Goal: Information Seeking & Learning: Learn about a topic

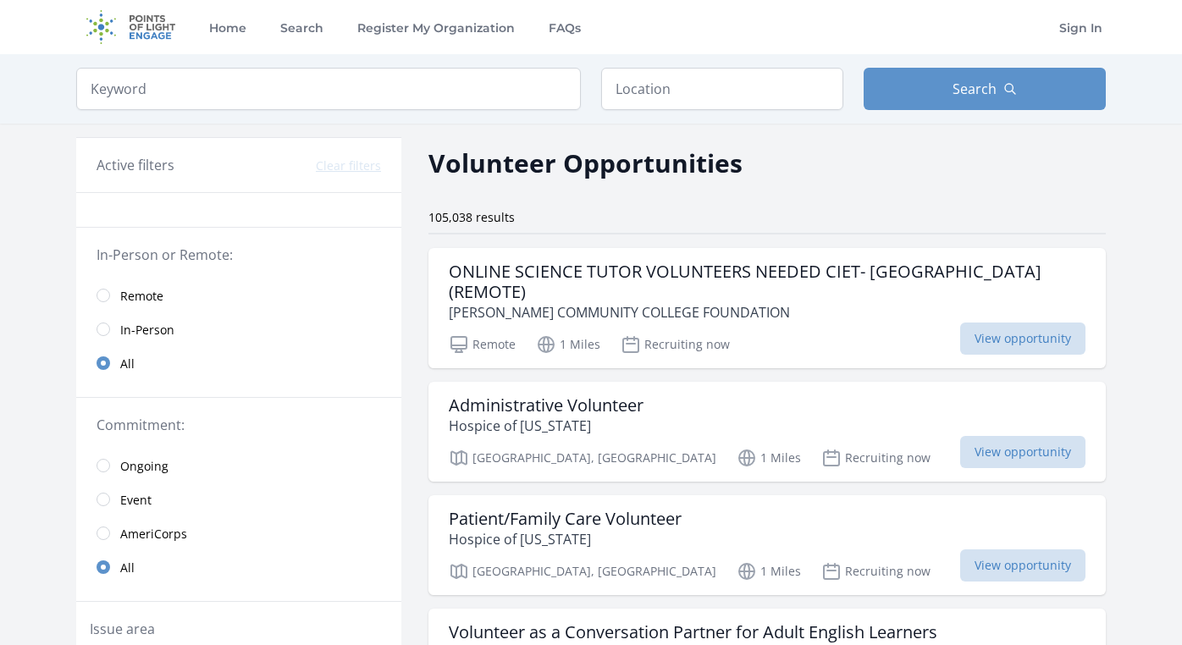
click at [97, 295] on input "radio" at bounding box center [104, 296] width 14 height 14
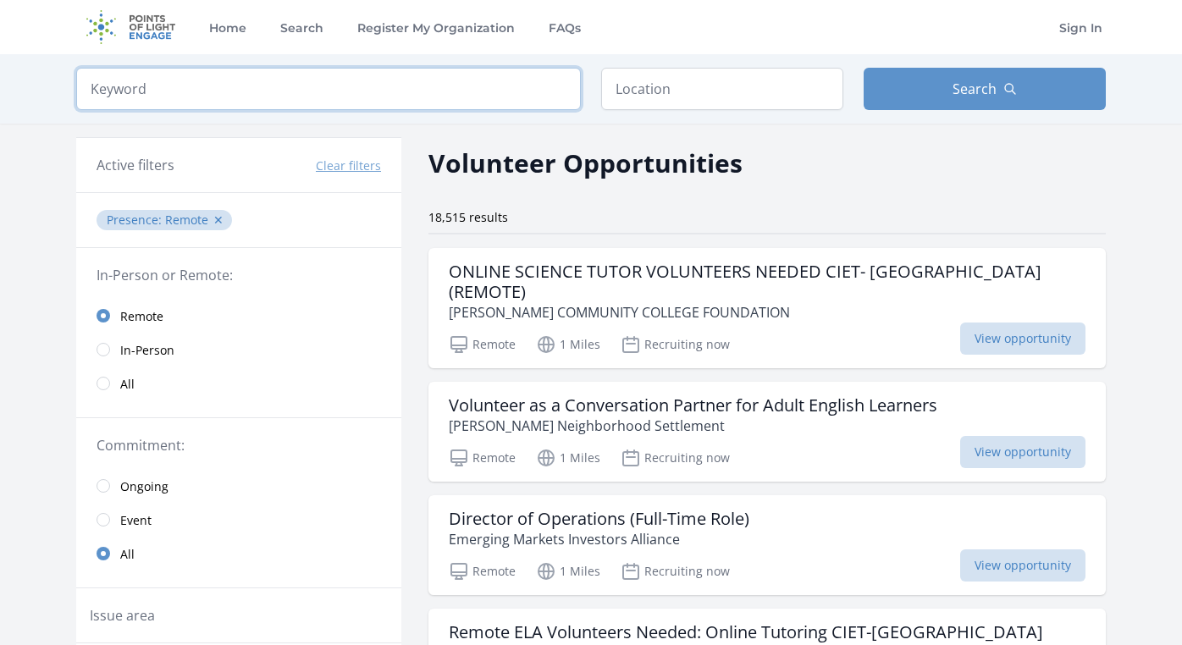
click at [361, 97] on input "search" at bounding box center [328, 89] width 505 height 42
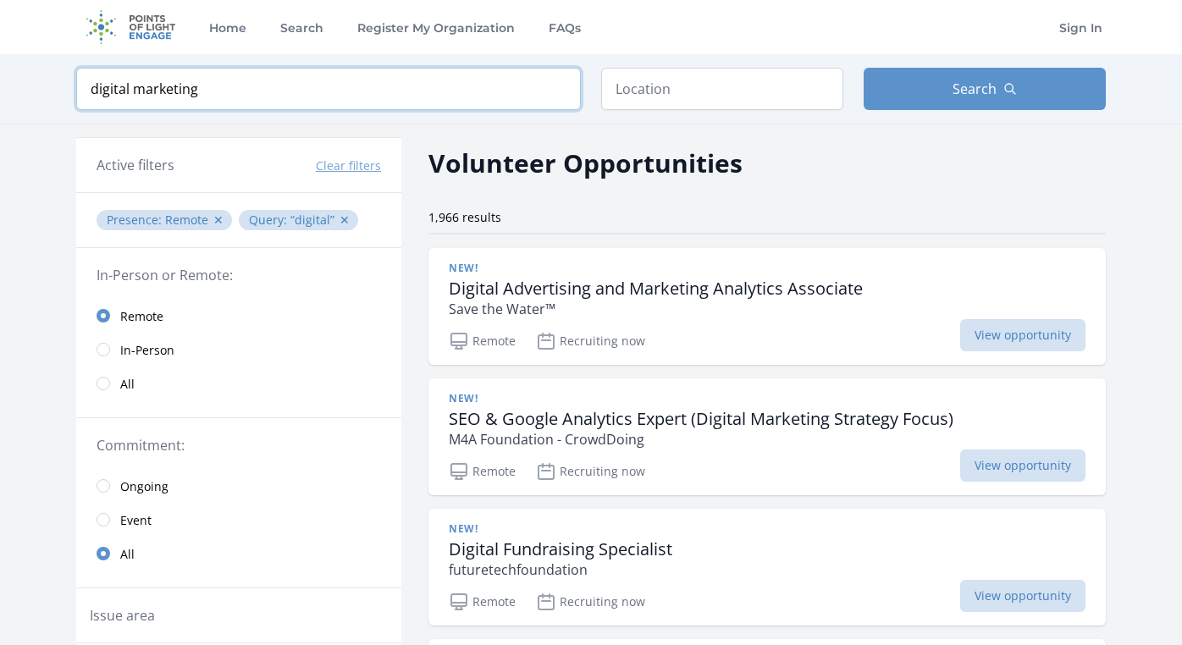
type input "digital marketing"
click button "submit" at bounding box center [0, 0] width 0 height 0
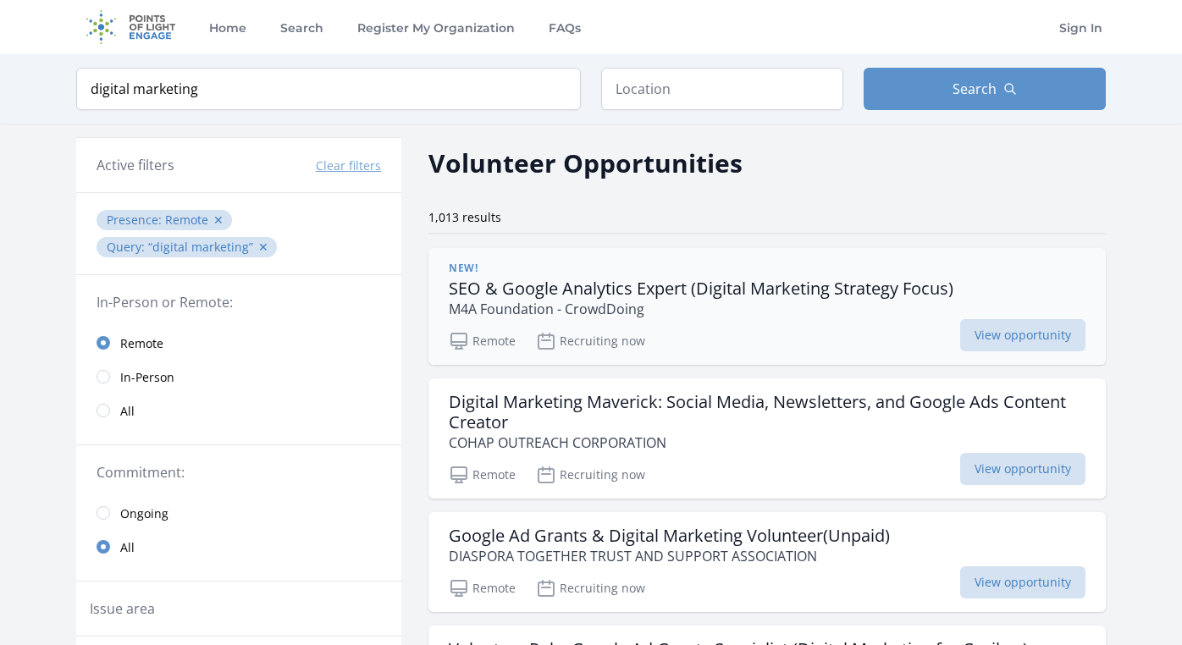
click at [521, 288] on h3 "SEO & Google Analytics Expert (Digital Marketing Strategy Focus)" at bounding box center [701, 289] width 505 height 20
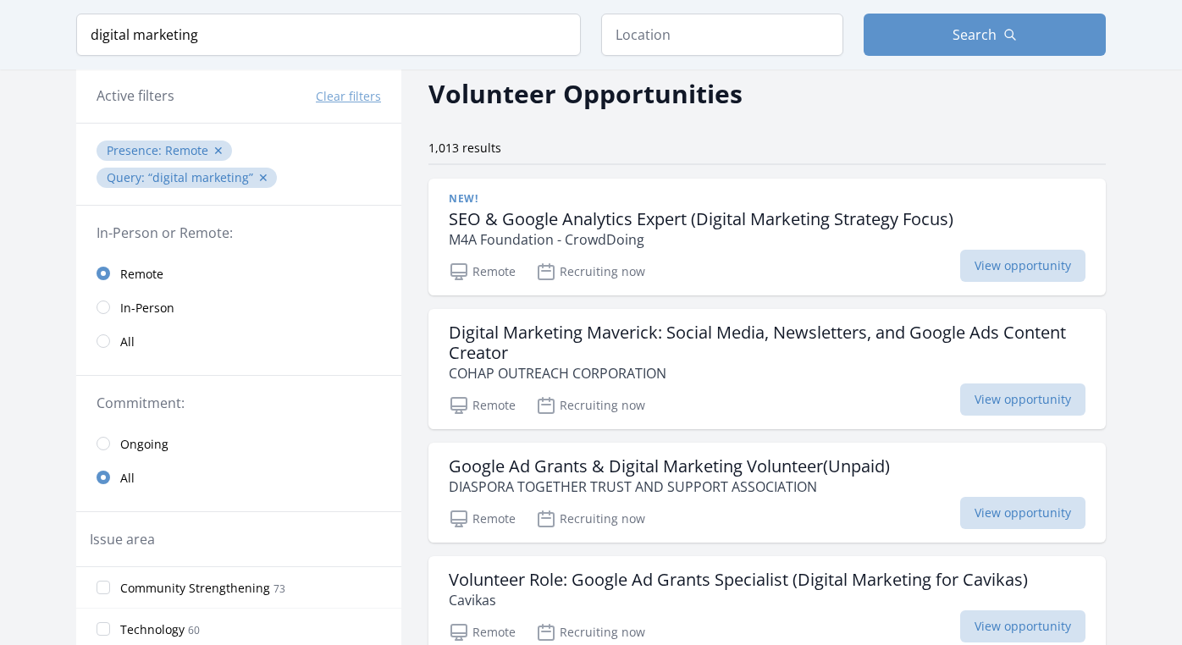
scroll to position [144, 0]
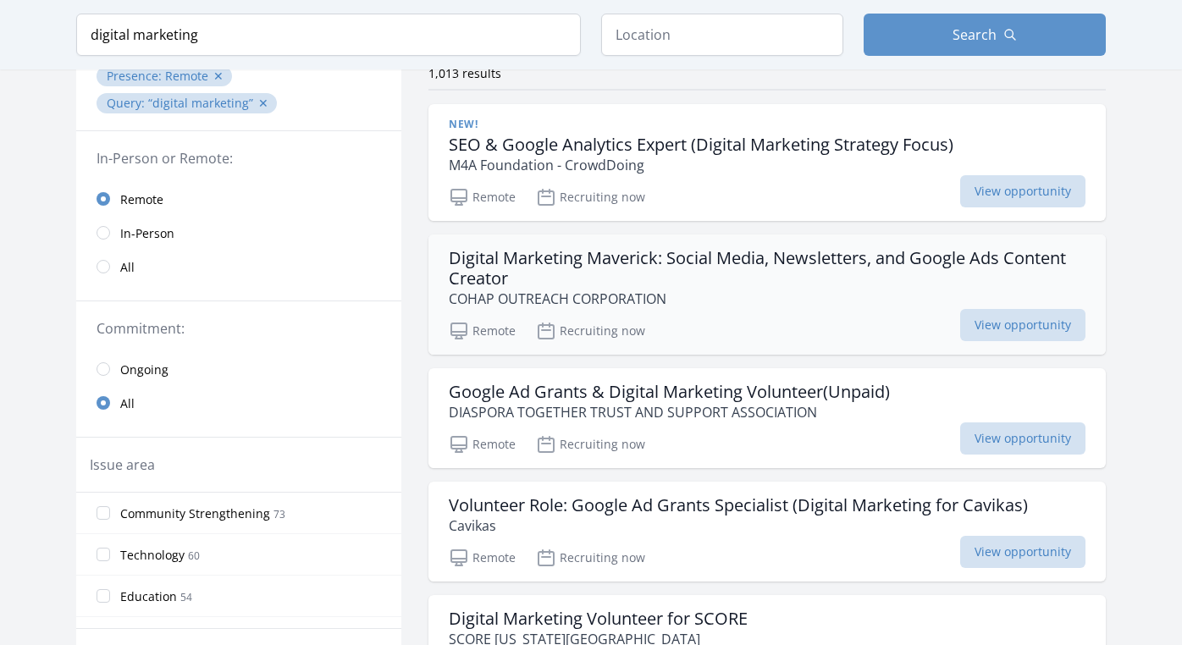
click at [514, 255] on h3 "Digital Marketing Maverick: Social Media, Newsletters, and Google Ads Content C…" at bounding box center [767, 268] width 637 height 41
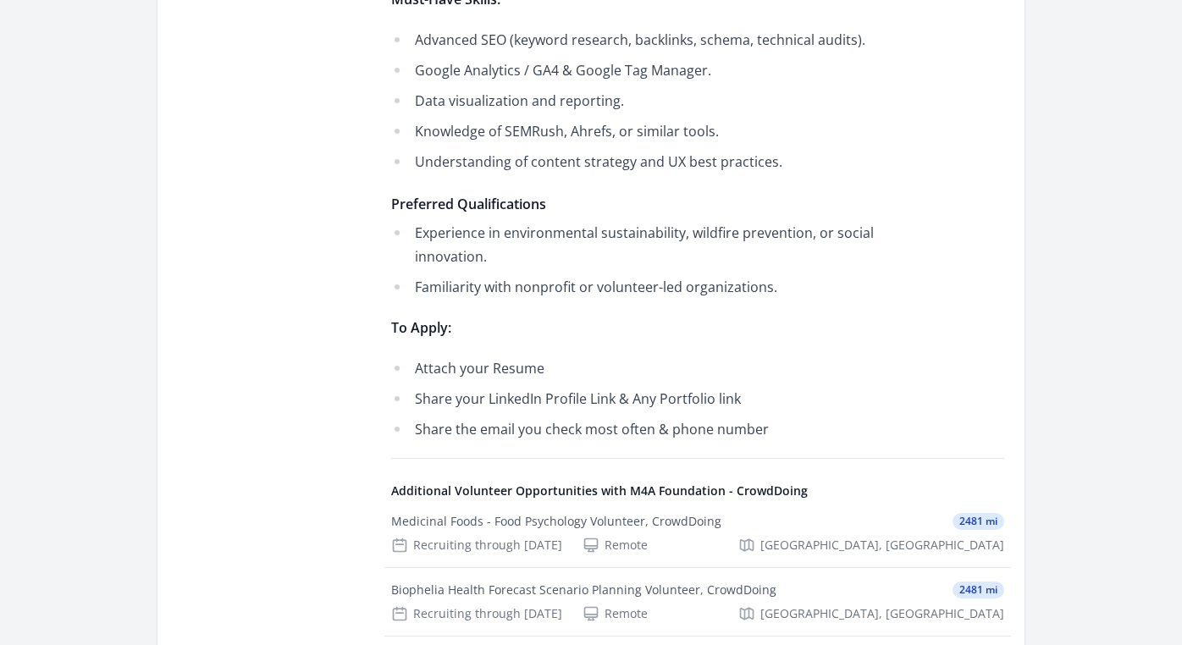
scroll to position [1023, 0]
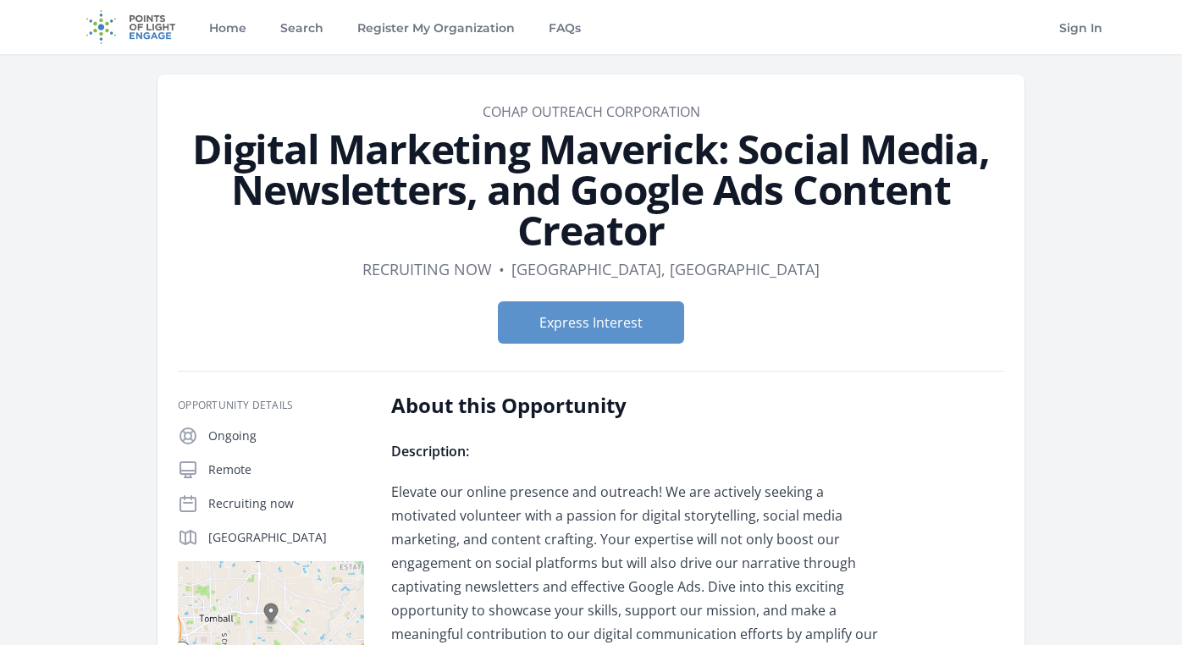
click at [738, 481] on p "Elevate our online presence and outreach! We are actively seeking a motivated v…" at bounding box center [638, 586] width 495 height 213
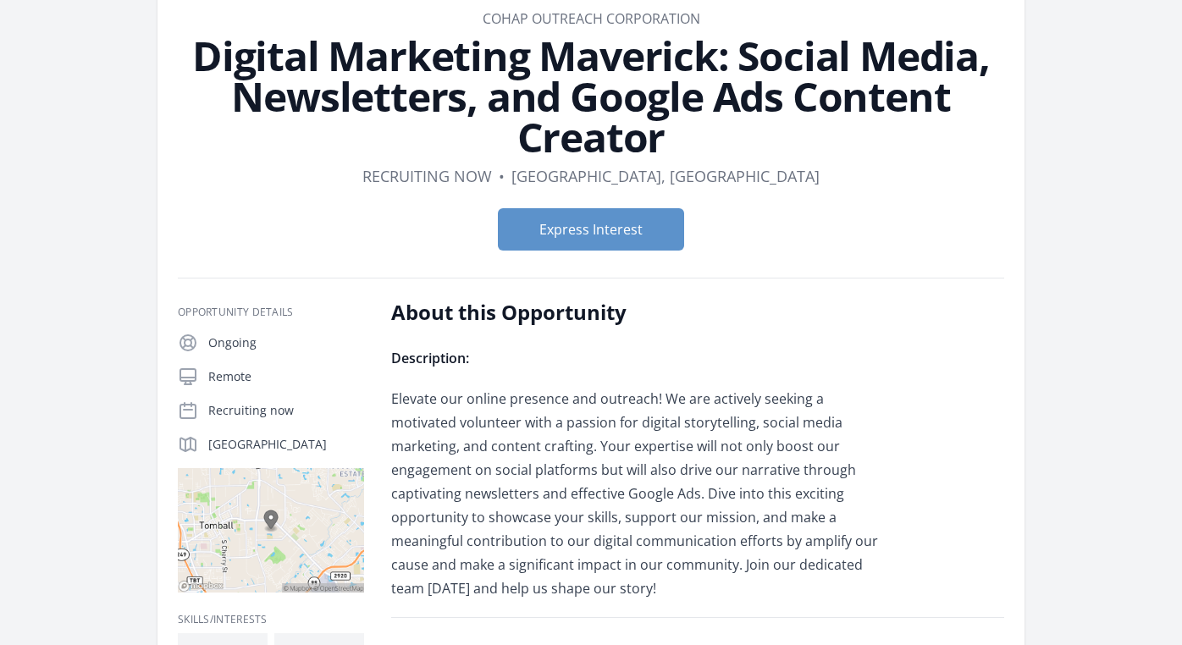
scroll to position [80, 0]
